Goal: Task Accomplishment & Management: Manage account settings

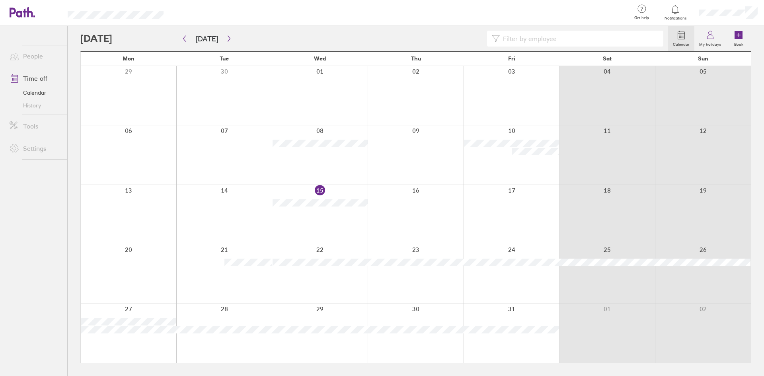
click at [404, 208] on div at bounding box center [416, 214] width 96 height 59
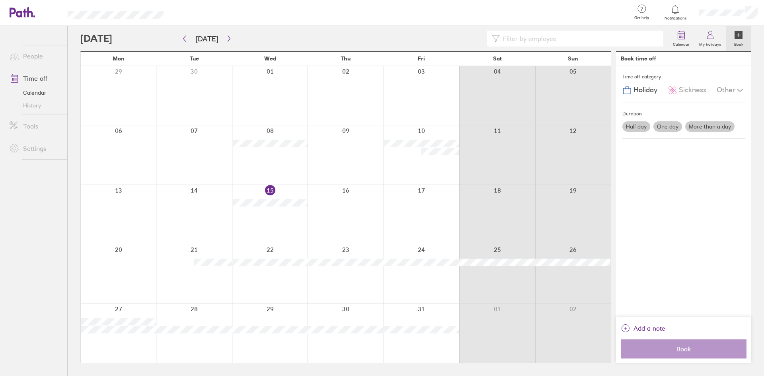
click at [673, 130] on label "One day" at bounding box center [667, 126] width 29 height 10
click at [0, 0] on input "One day" at bounding box center [0, 0] width 0 height 0
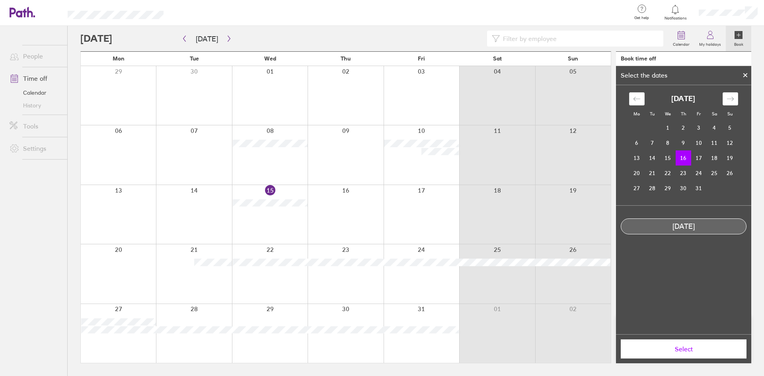
click at [684, 348] on span "Select" at bounding box center [683, 348] width 115 height 7
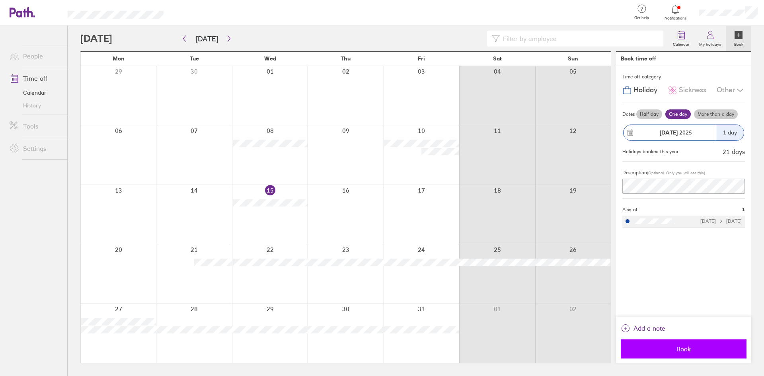
click at [676, 349] on span "Book" at bounding box center [683, 348] width 115 height 7
